Goal: Information Seeking & Learning: Learn about a topic

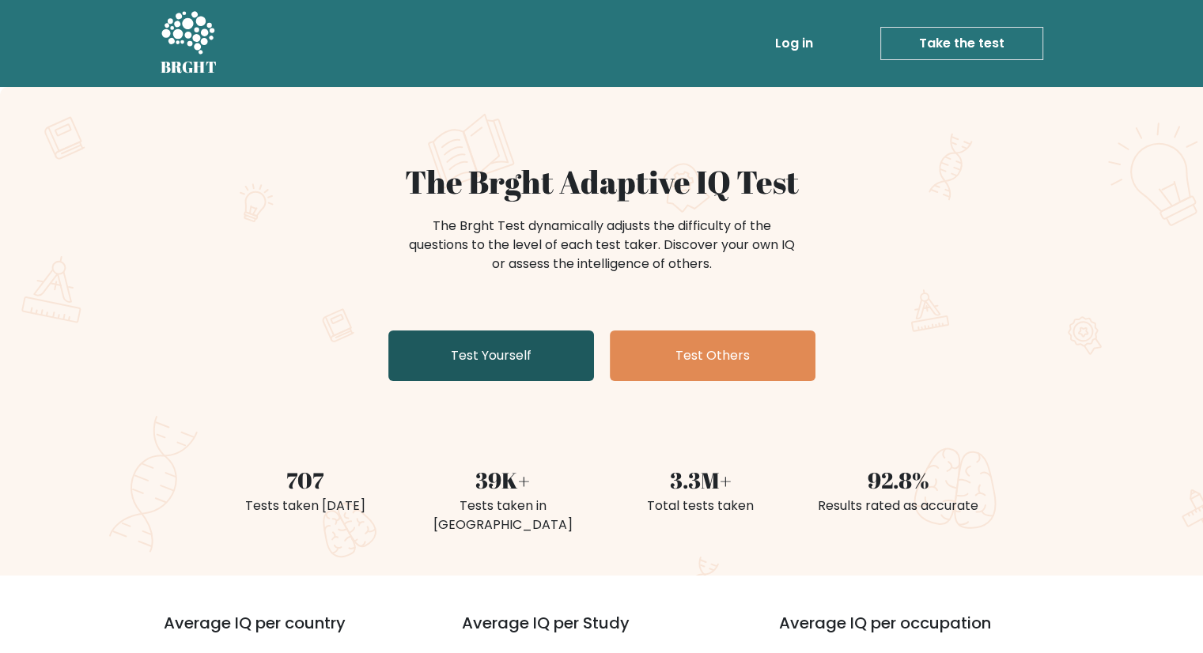
click at [495, 361] on link "Test Yourself" at bounding box center [491, 356] width 206 height 51
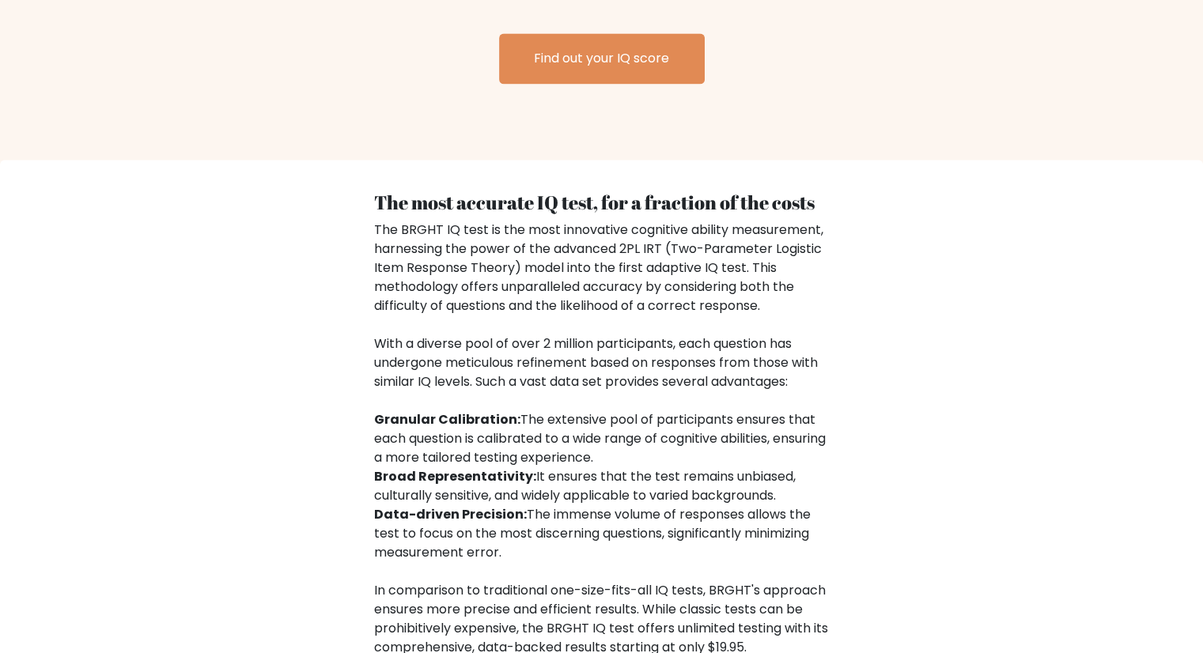
scroll to position [2276, 0]
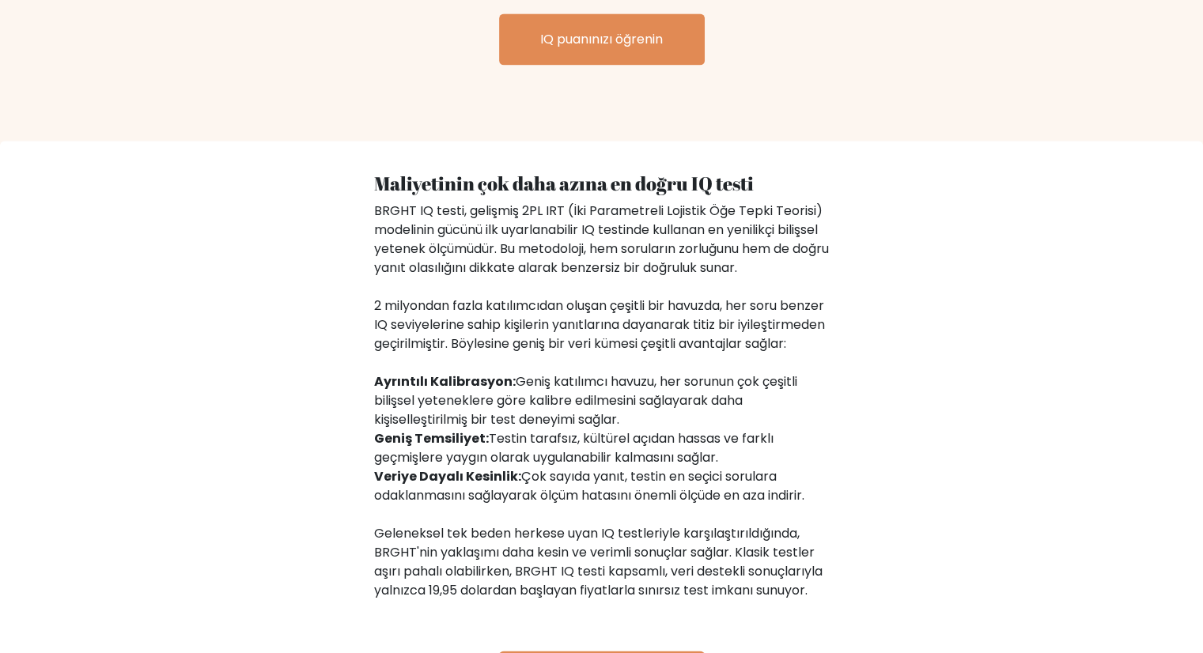
click at [1039, 181] on div "Maliyetinin çok daha azına en doğru IQ testi BRGHT IQ testi, gelişmiş 2PL IRT (…" at bounding box center [601, 447] width 1203 height 612
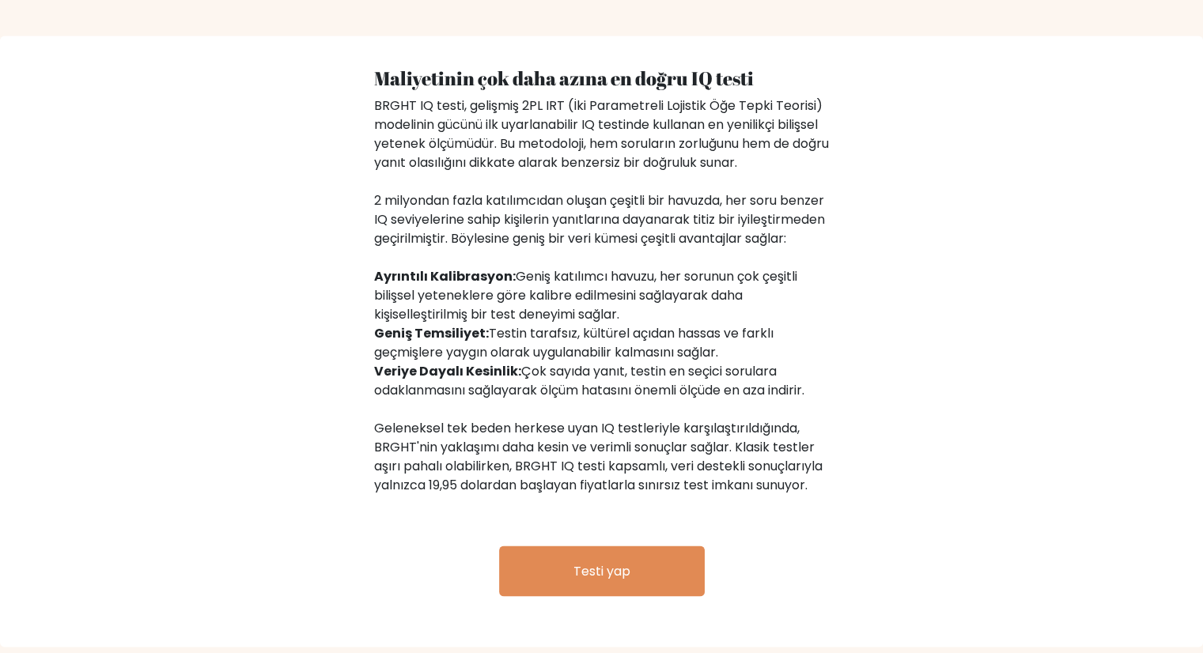
scroll to position [2398, 0]
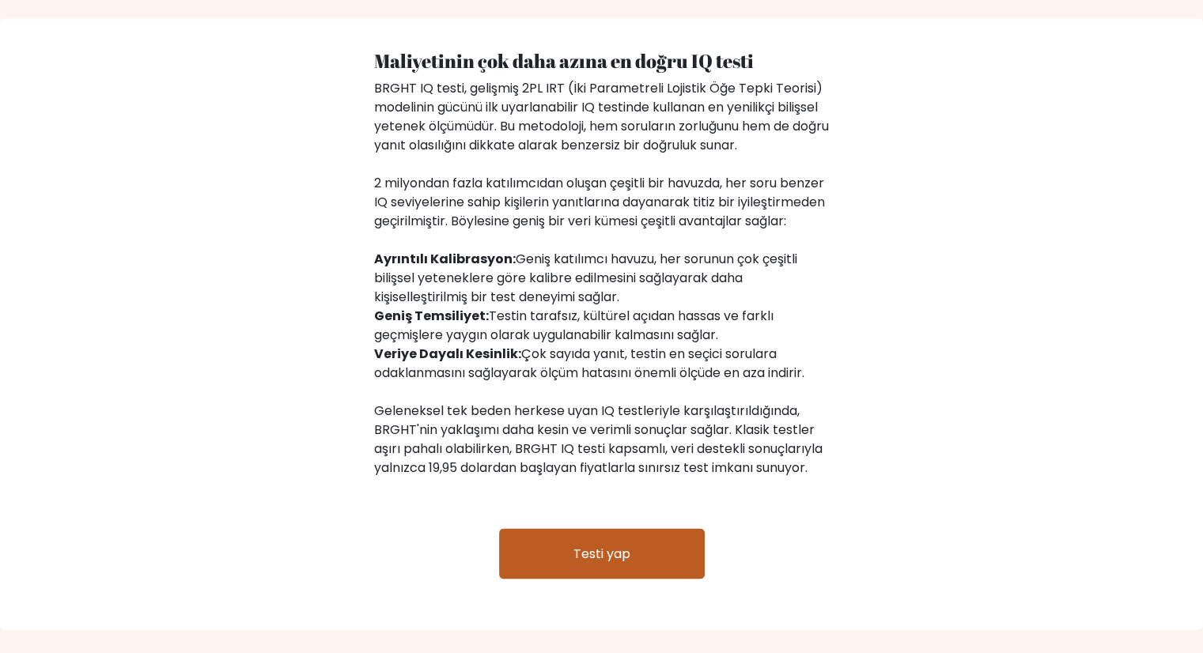
click at [622, 562] on font "Testi yap" at bounding box center [601, 553] width 57 height 18
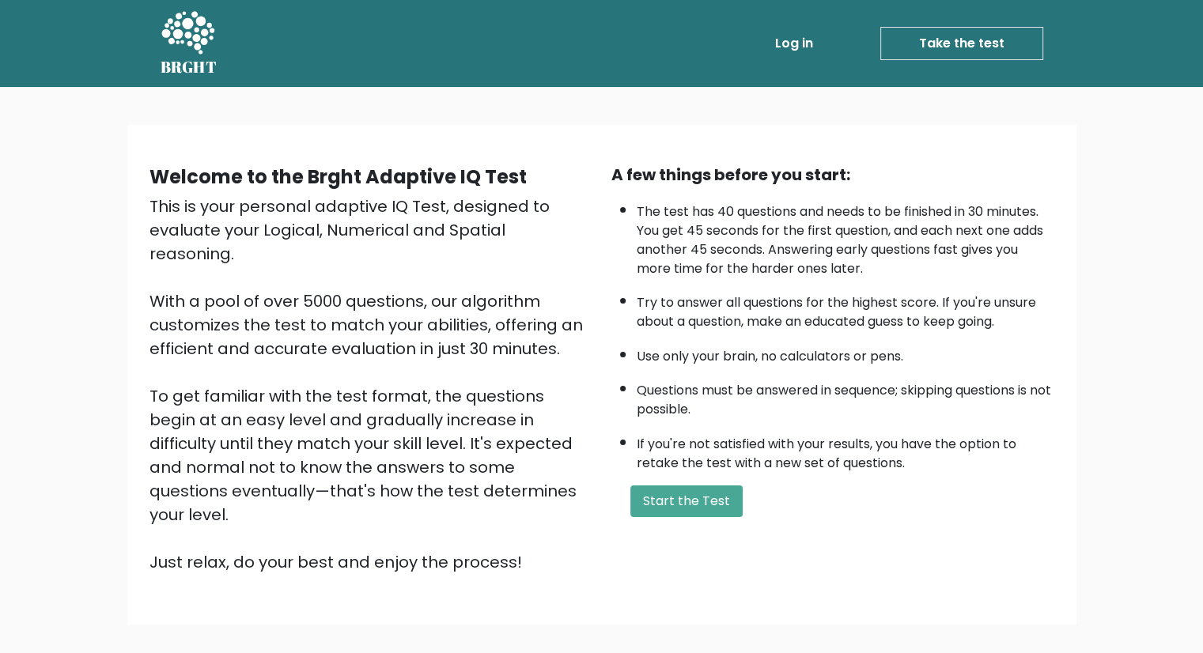
click at [599, 39] on div "Log in Take the test Take the test" at bounding box center [635, 44] width 813 height 46
